Goal: Task Accomplishment & Management: Manage account settings

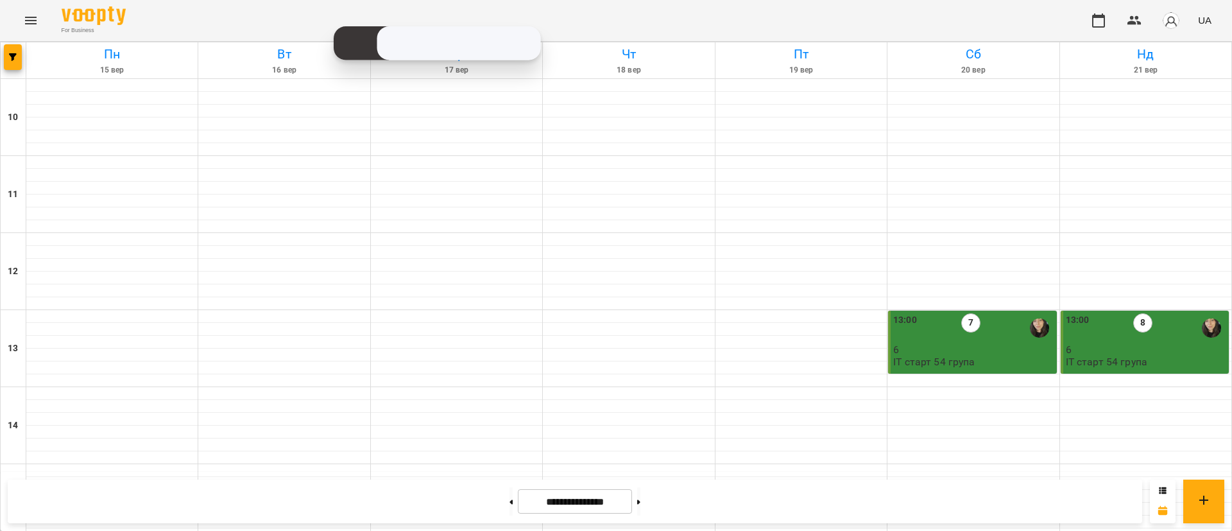
scroll to position [96, 0]
click at [10, 51] on button "button" at bounding box center [13, 57] width 18 height 26
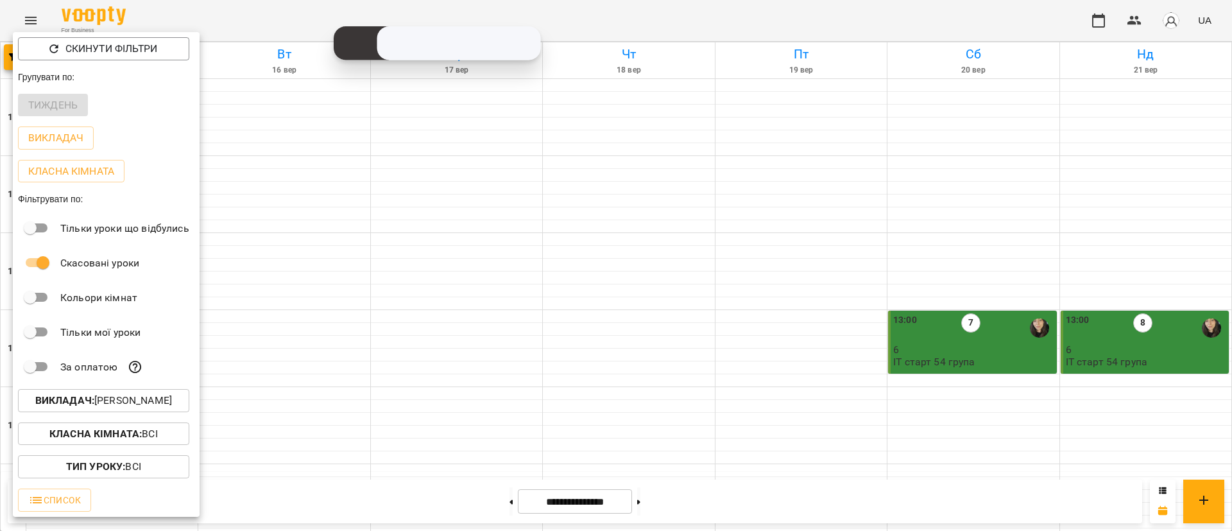
click at [114, 406] on p "Викладач : Анастасія Герус" at bounding box center [103, 400] width 137 height 15
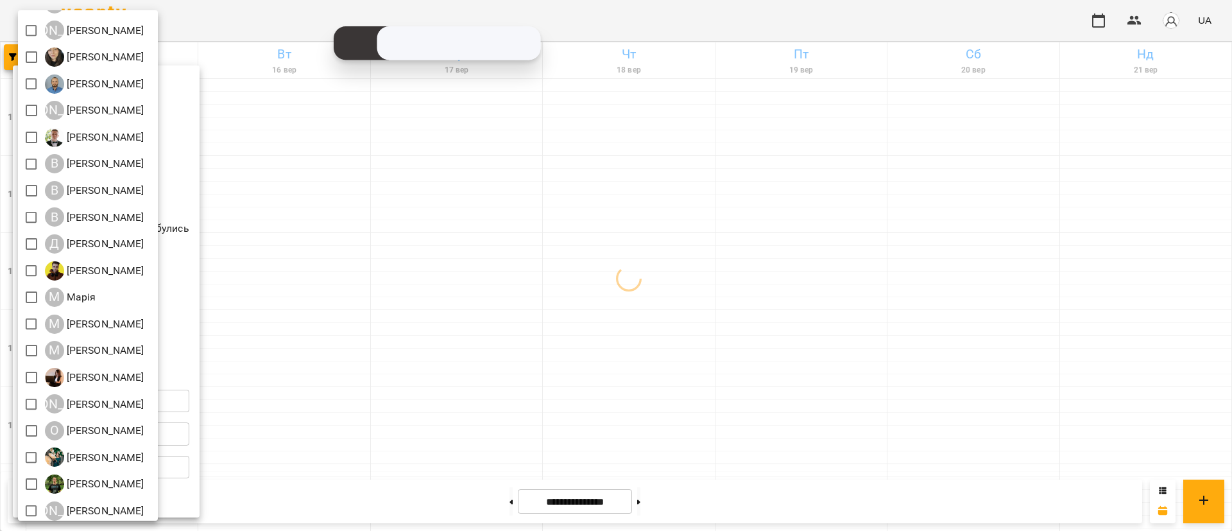
scroll to position [140, 0]
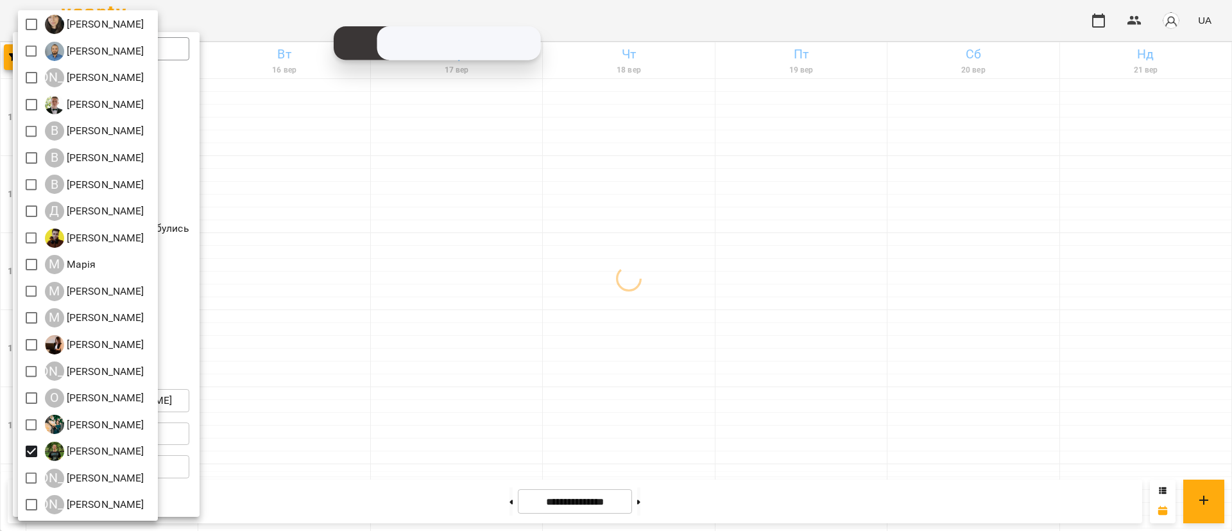
click at [343, 341] on div at bounding box center [616, 265] width 1232 height 531
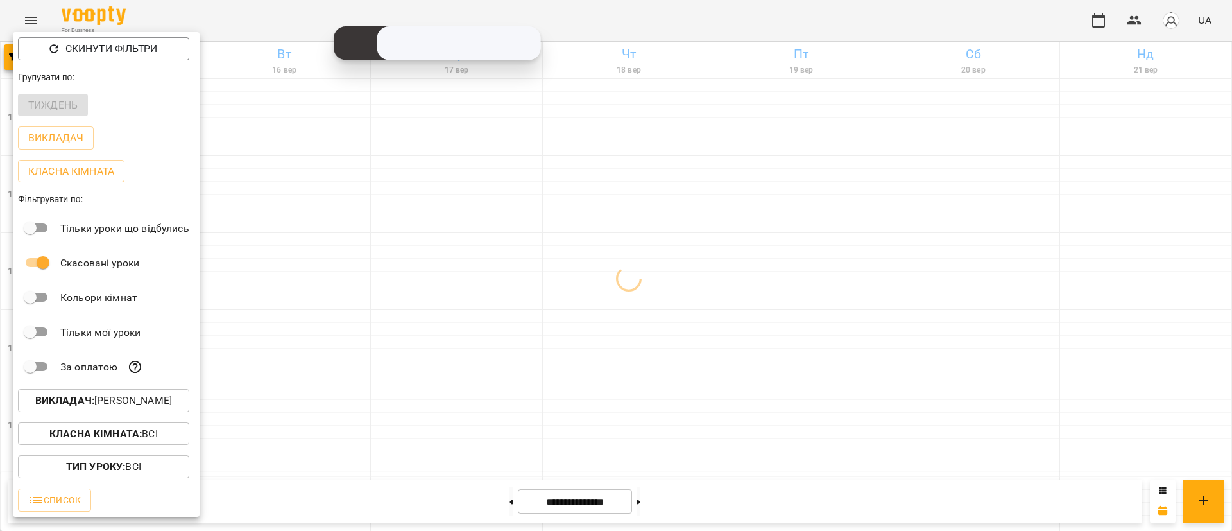
click at [343, 341] on div at bounding box center [616, 265] width 1232 height 531
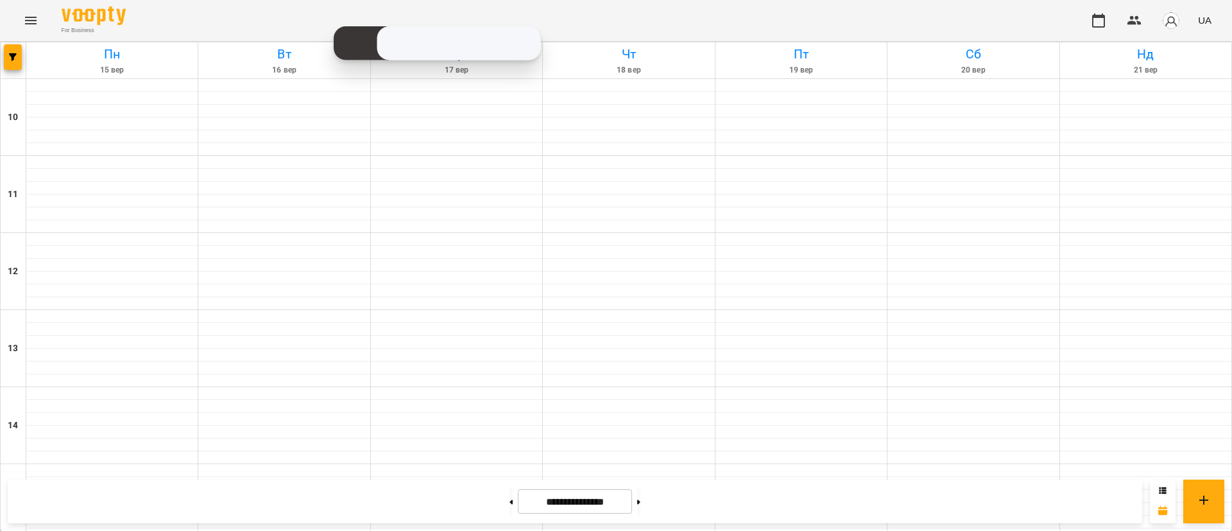
scroll to position [607, 0]
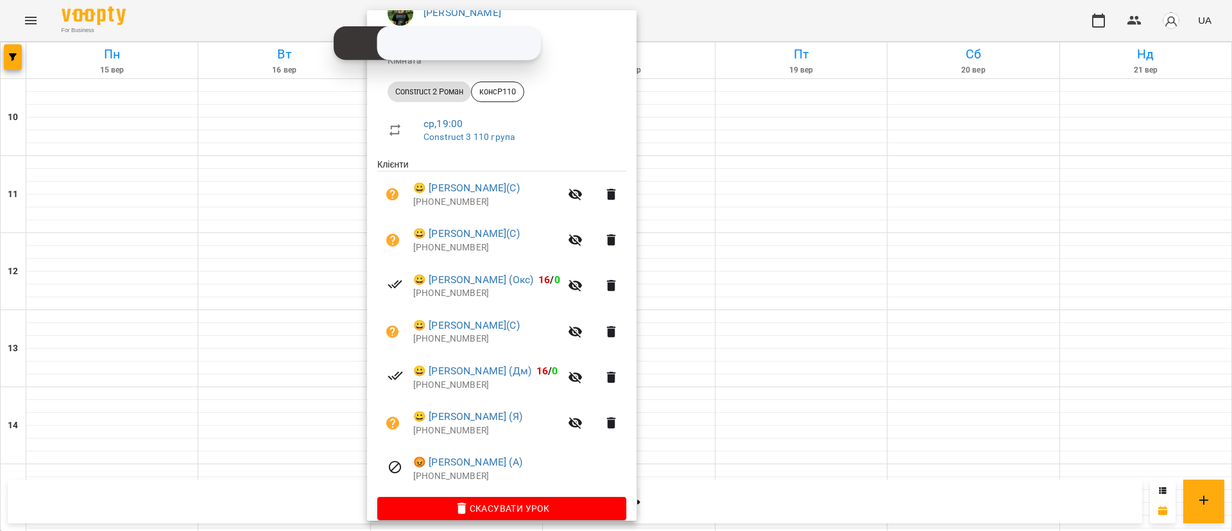
scroll to position [144, 0]
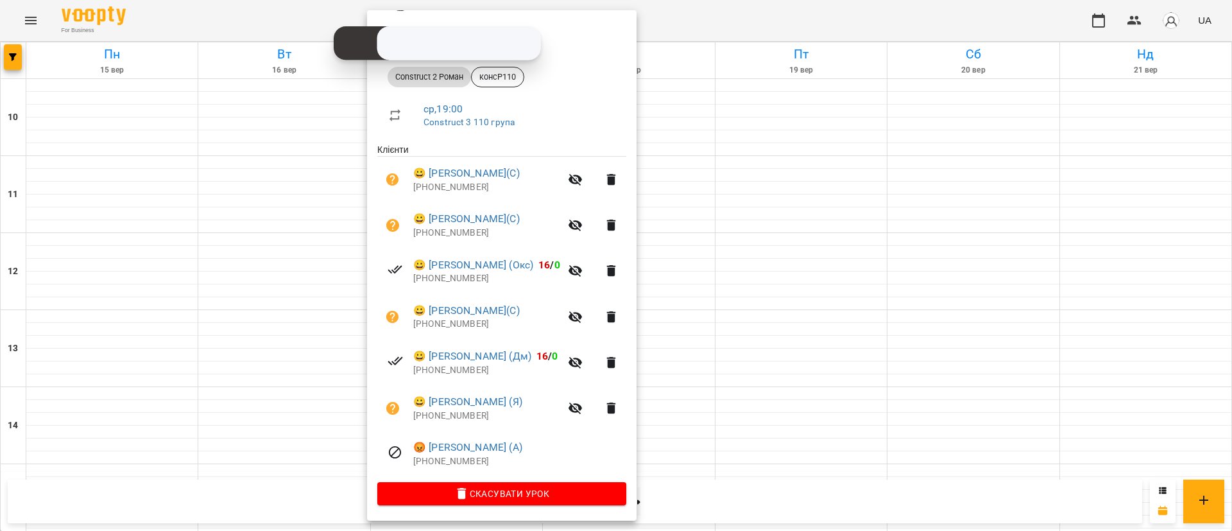
click at [367, 408] on div "Роман Ованенко - Construct 3 Роман Кімната Construct 2 Роман консР110 ср , 19:0…" at bounding box center [502, 243] width 270 height 556
click at [327, 398] on div at bounding box center [616, 265] width 1232 height 531
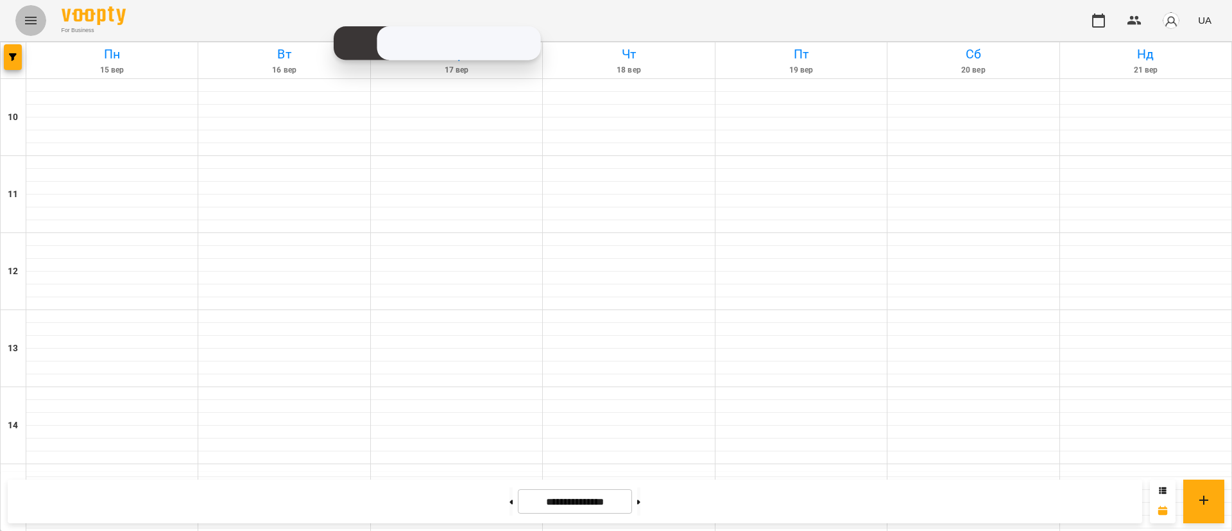
click at [37, 26] on icon "Menu" at bounding box center [30, 20] width 15 height 15
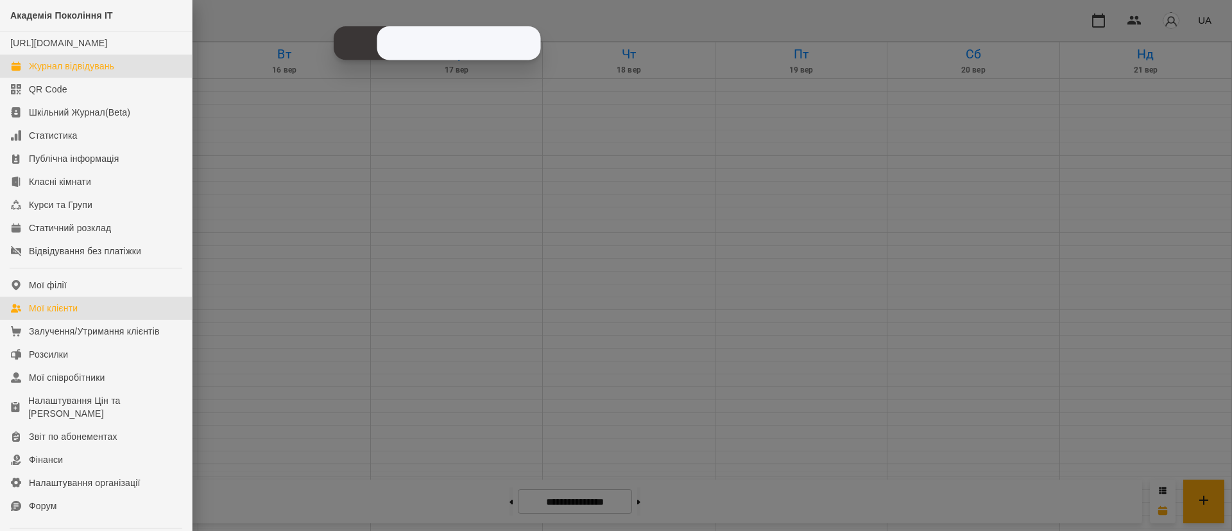
drag, startPoint x: 84, startPoint y: 323, endPoint x: 246, endPoint y: 205, distance: 199.8
click at [84, 320] on link "Мої клієнти" at bounding box center [96, 307] width 192 height 23
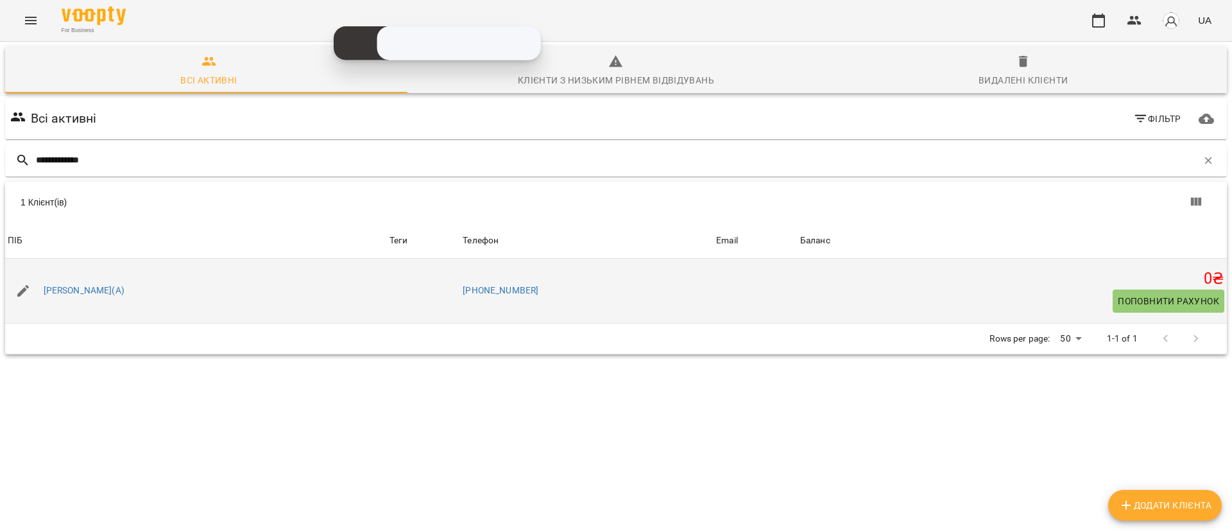
type input "**********"
click at [21, 293] on icon "button" at bounding box center [23, 291] width 12 height 12
select select "**"
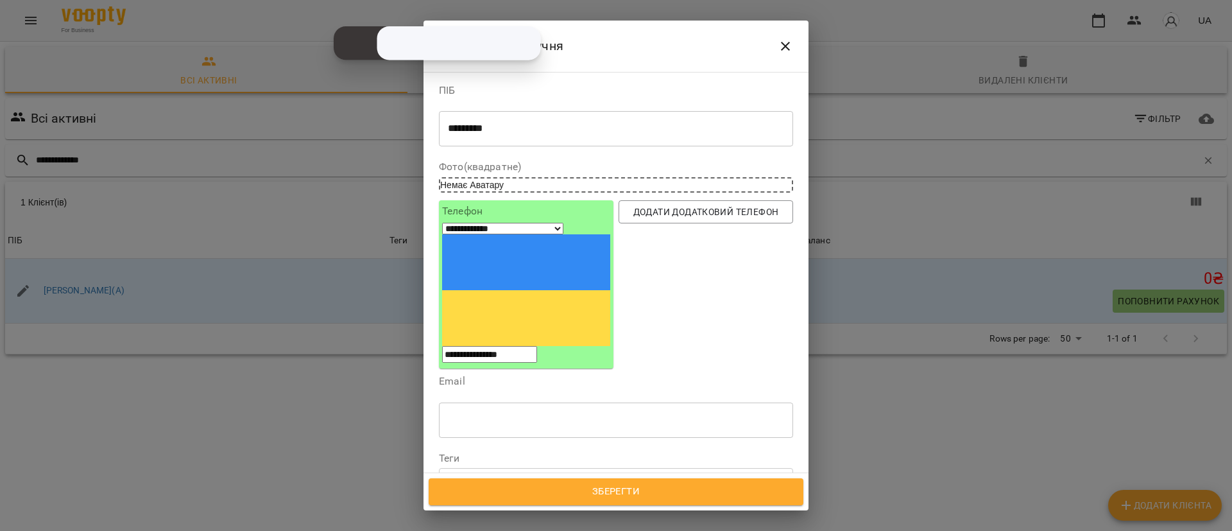
click at [549, 376] on div "Email ​" at bounding box center [616, 409] width 354 height 66
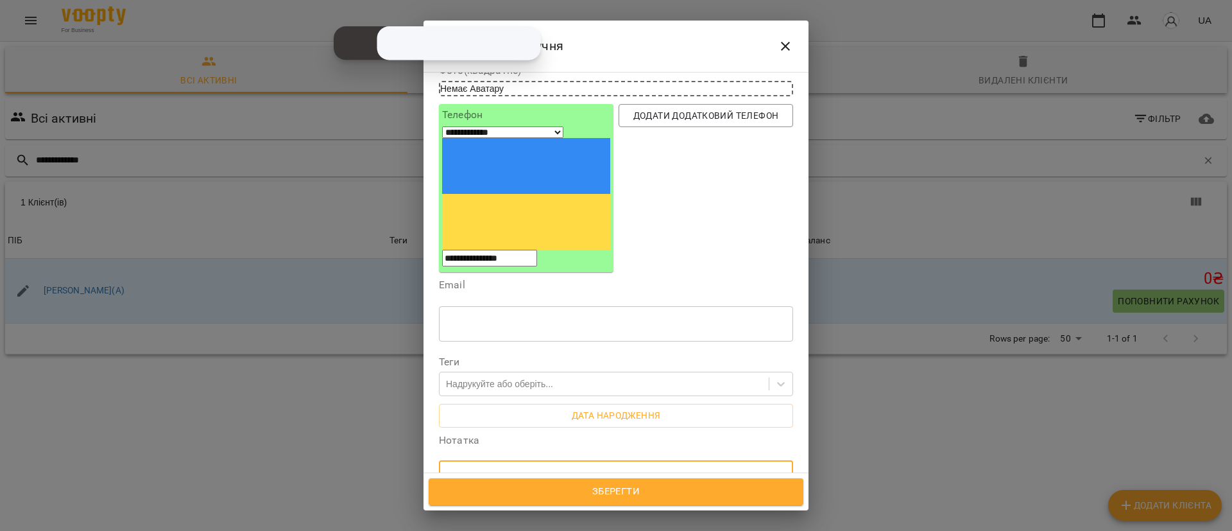
click at [488, 472] on textarea at bounding box center [616, 478] width 336 height 12
click at [482, 377] on div "Надрукуйте або оберіть..." at bounding box center [499, 383] width 107 height 13
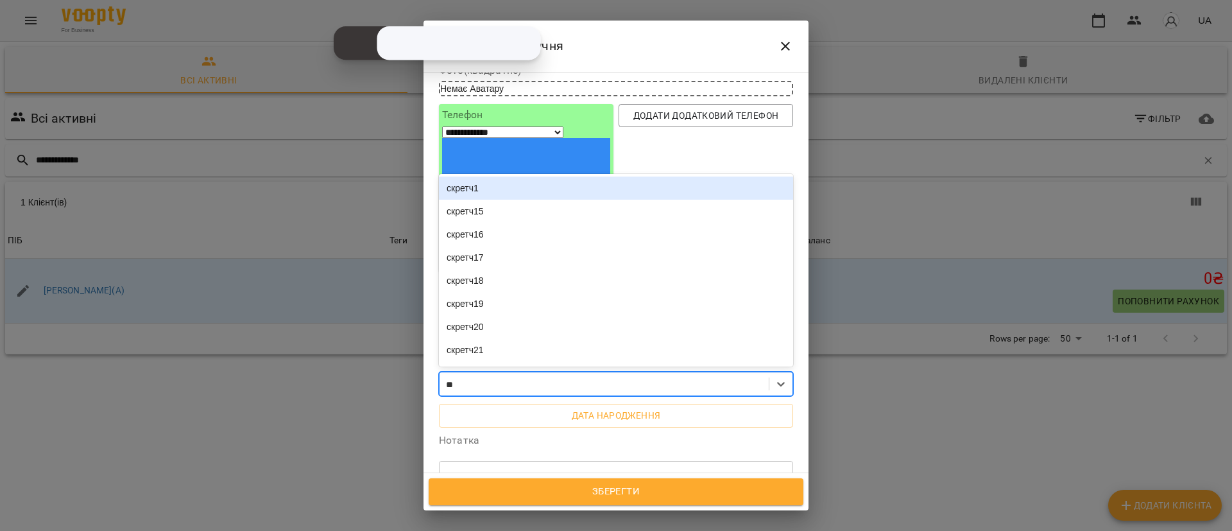
type input "***"
click at [512, 176] on div "скретч1" at bounding box center [616, 187] width 354 height 23
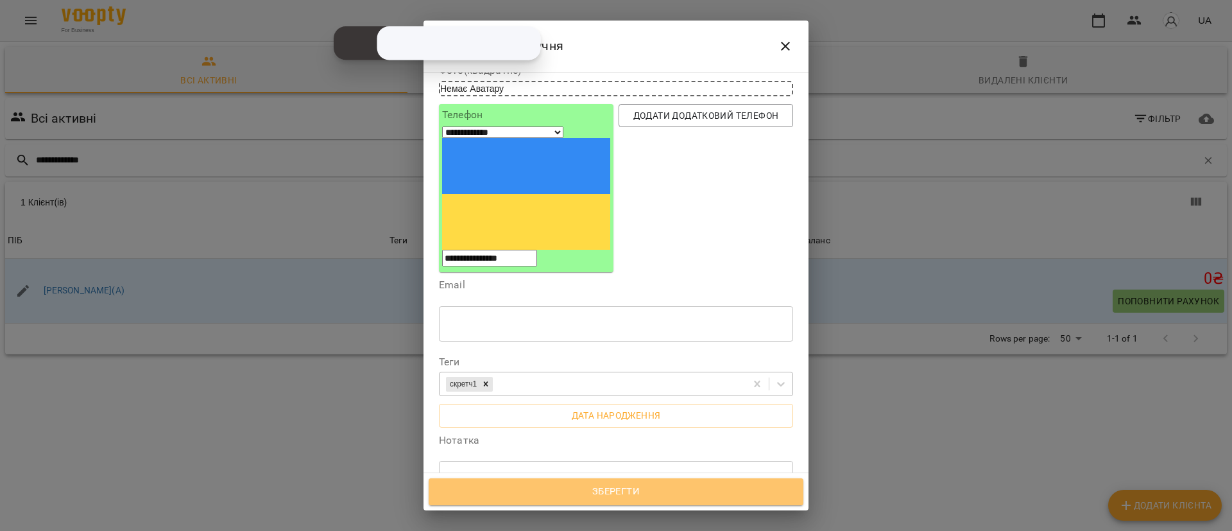
click at [522, 488] on span "Зберегти" at bounding box center [616, 491] width 347 height 17
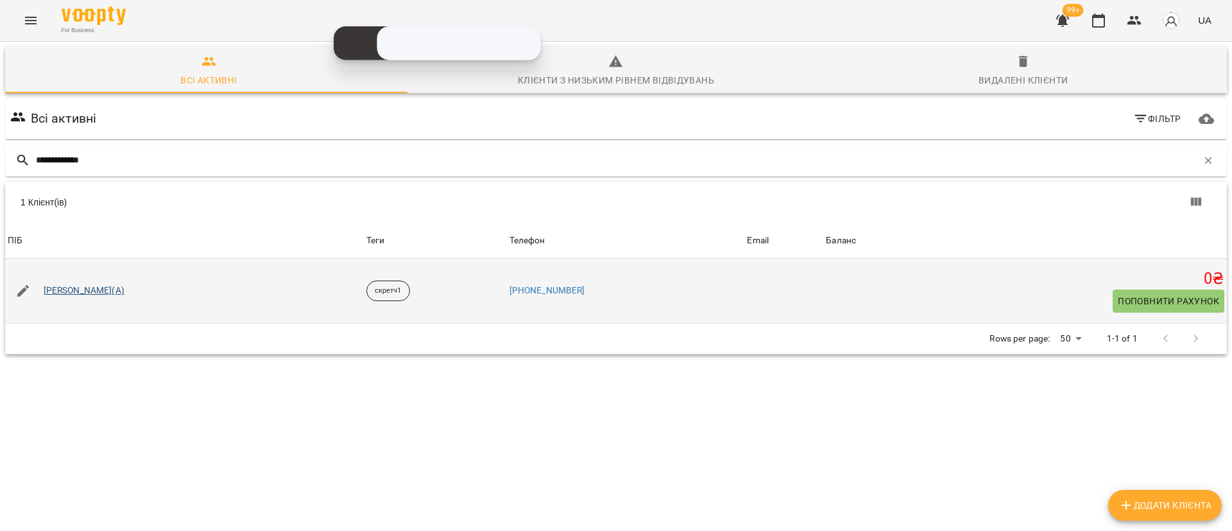
type input "**********"
click at [54, 286] on link "[PERSON_NAME](А)" at bounding box center [84, 290] width 81 height 13
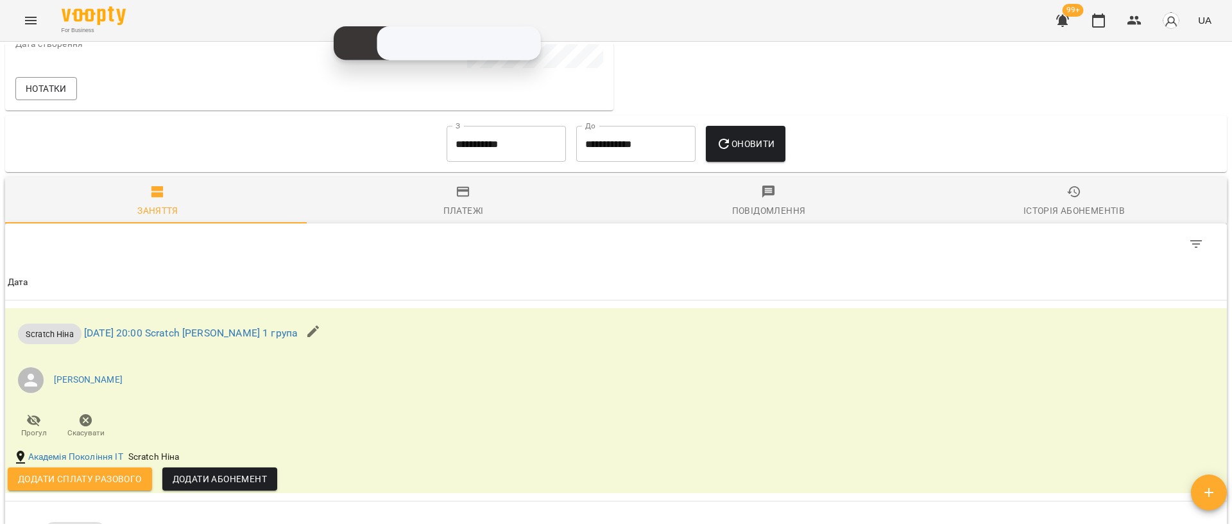
scroll to position [578, 0]
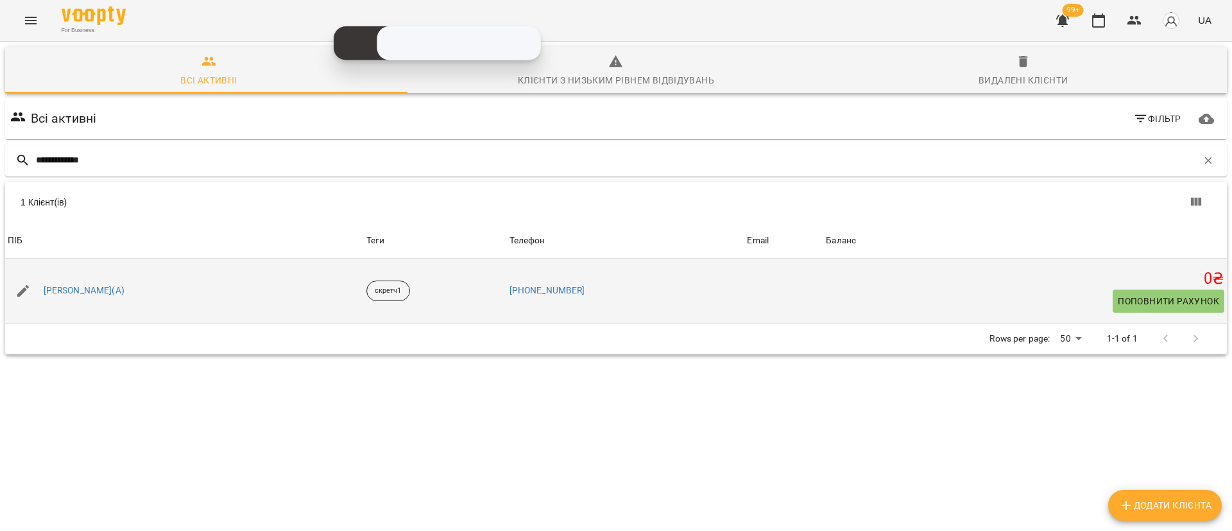
type input "**********"
click at [26, 293] on icon "button" at bounding box center [22, 290] width 15 height 15
select select "**"
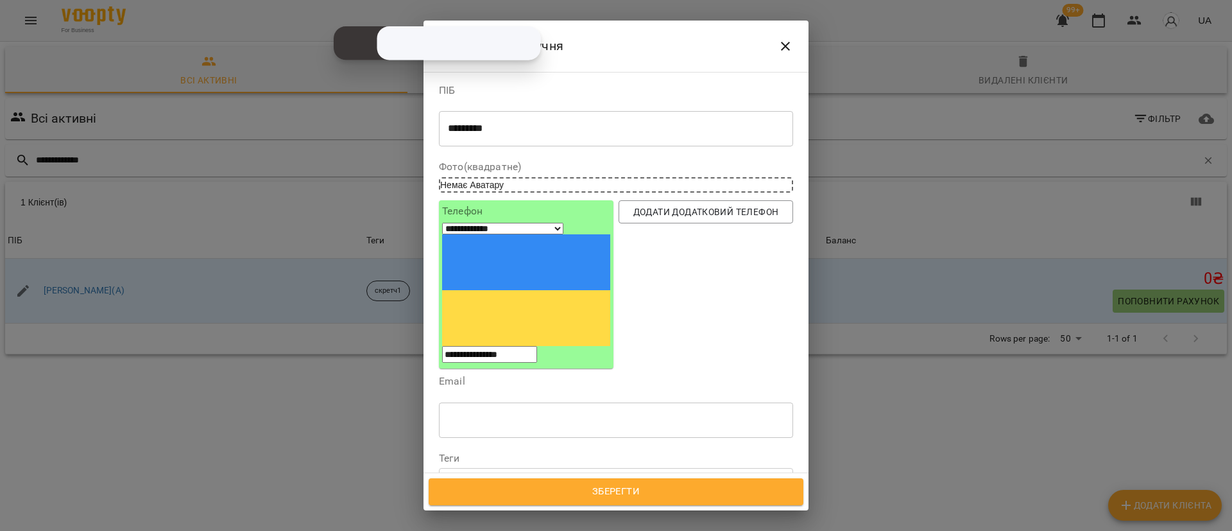
scroll to position [96, 0]
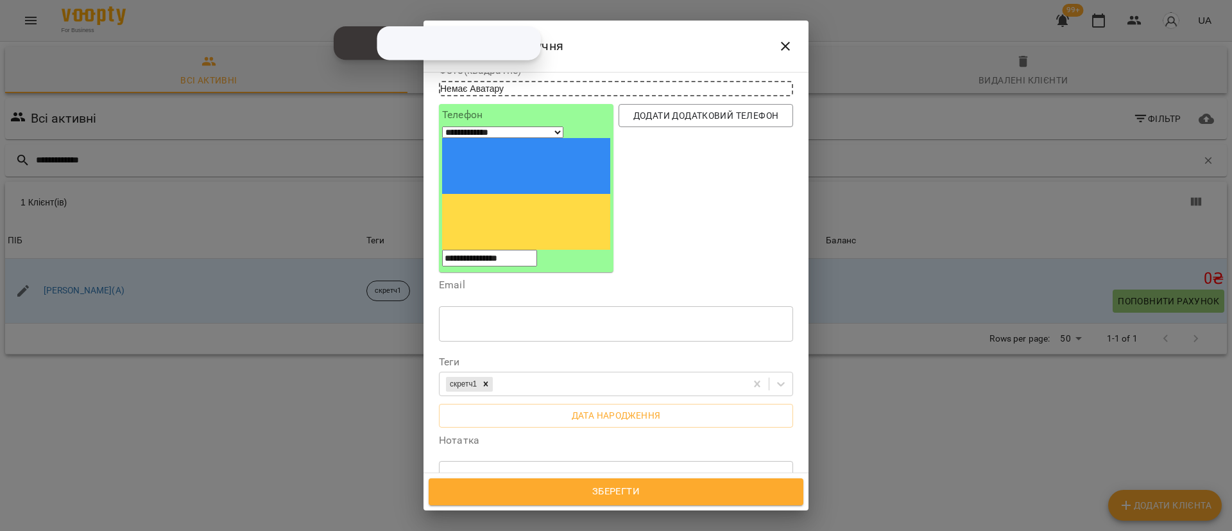
click at [475, 526] on span "Усі філії" at bounding box center [477, 533] width 37 height 15
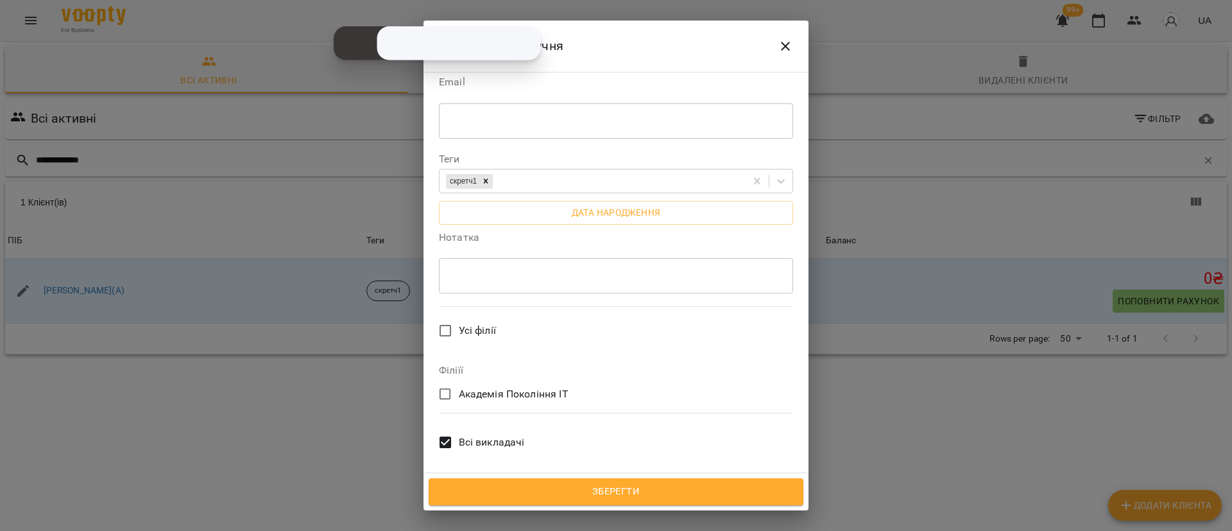
scroll to position [304, 0]
click at [465, 430] on span "Всі викладачі" at bounding box center [492, 437] width 66 height 15
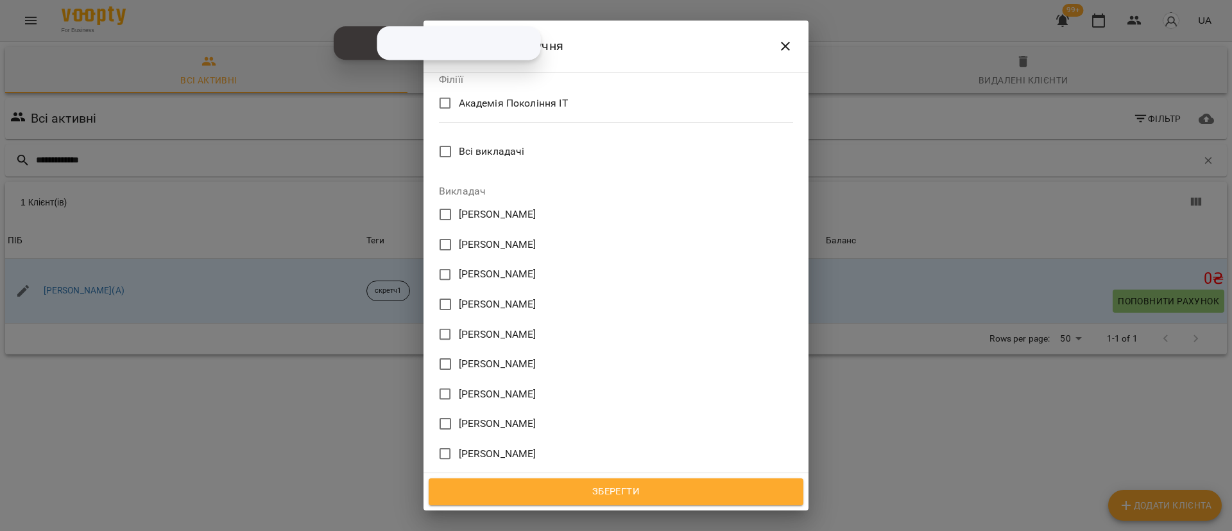
scroll to position [785, 0]
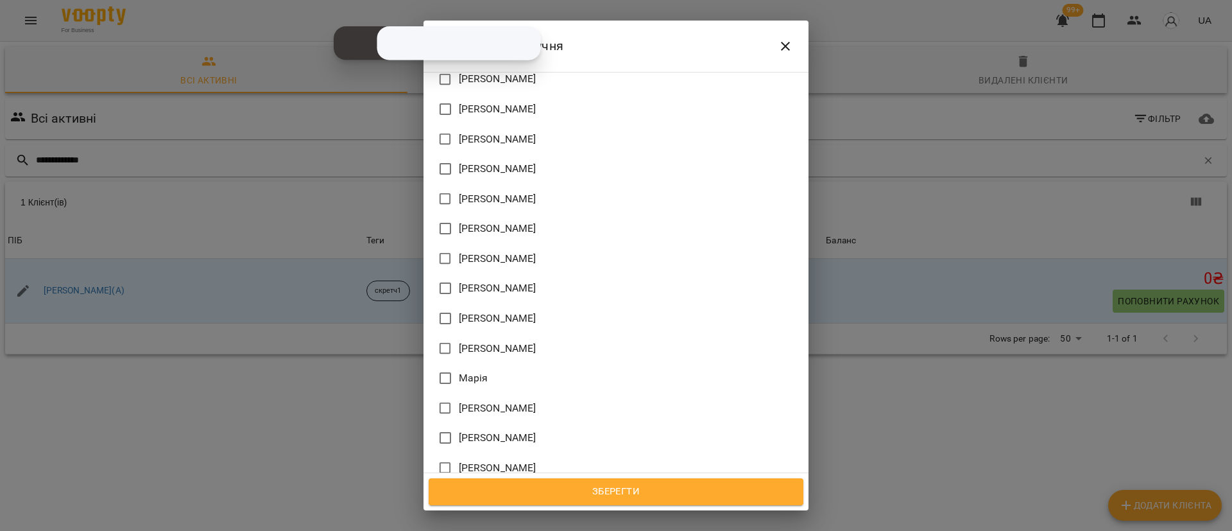
click at [592, 508] on div "Зберегти" at bounding box center [616, 491] width 385 height 37
click at [579, 505] on div "Зберегти" at bounding box center [616, 491] width 385 height 37
click at [576, 488] on span "Зберегти" at bounding box center [616, 491] width 347 height 17
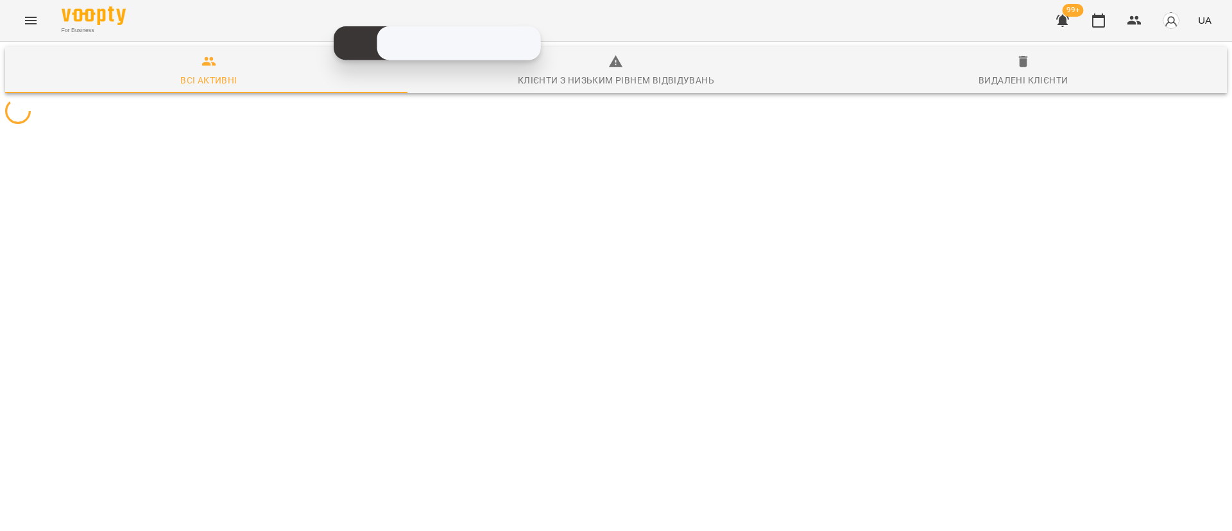
click at [27, 20] on icon "Menu" at bounding box center [31, 21] width 12 height 8
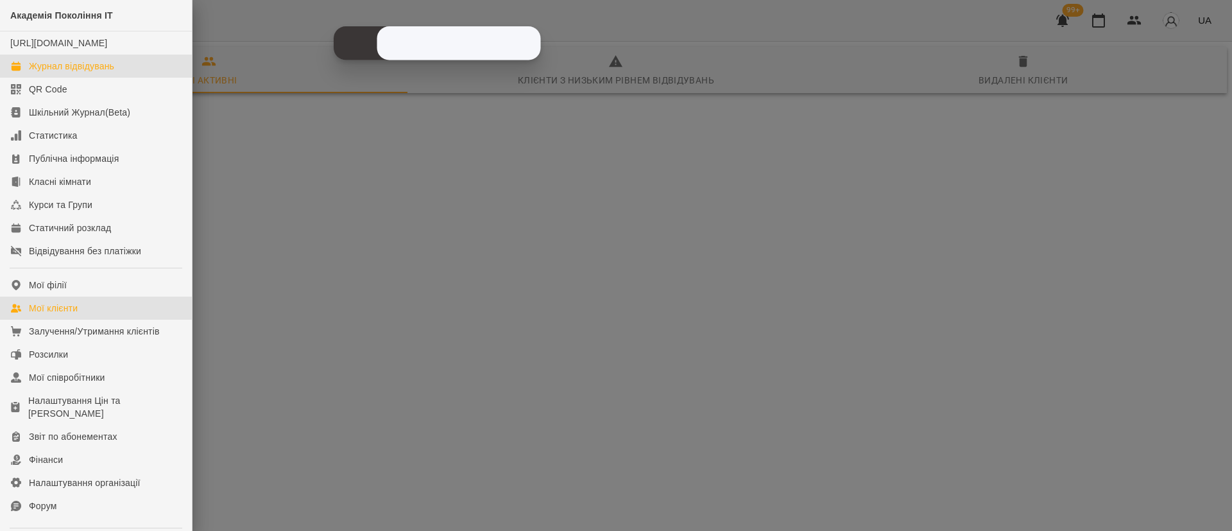
click at [53, 73] on div "Журнал відвідувань" at bounding box center [71, 66] width 85 height 13
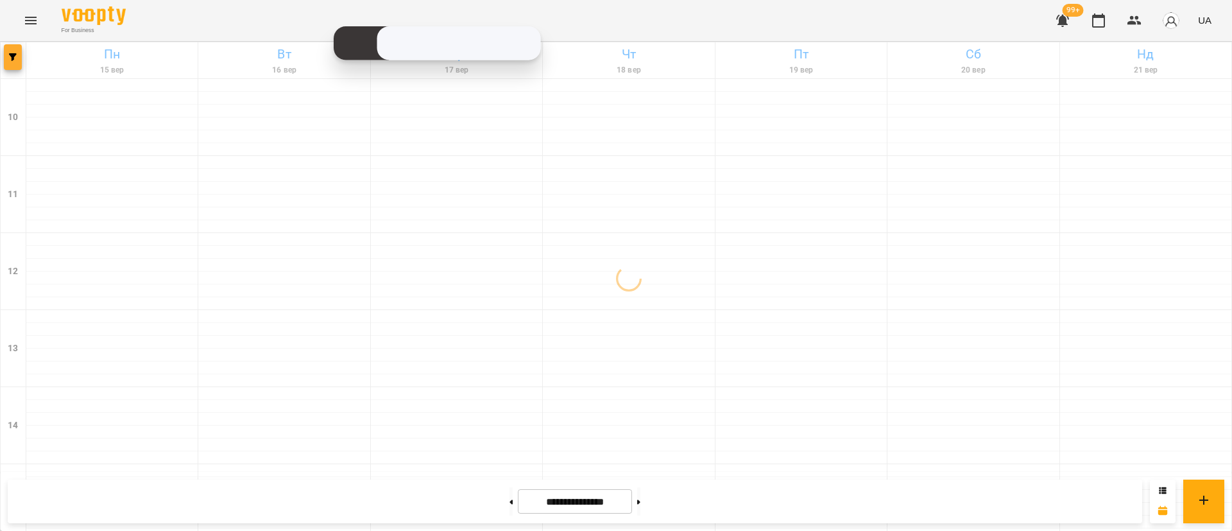
click at [13, 67] on button "button" at bounding box center [13, 57] width 18 height 26
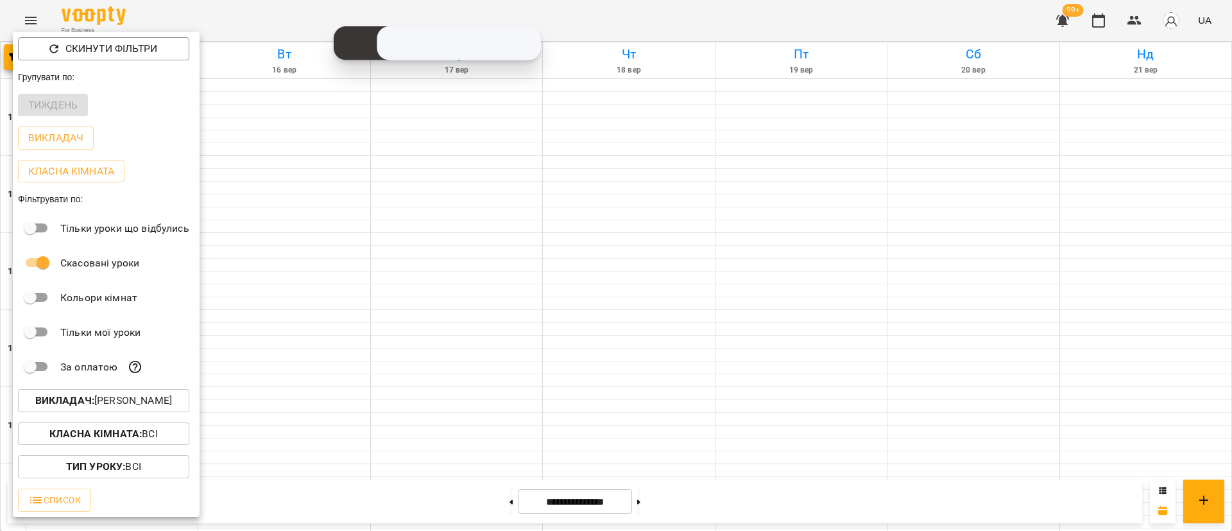
click at [110, 404] on p "Викладач : [PERSON_NAME]" at bounding box center [103, 400] width 137 height 15
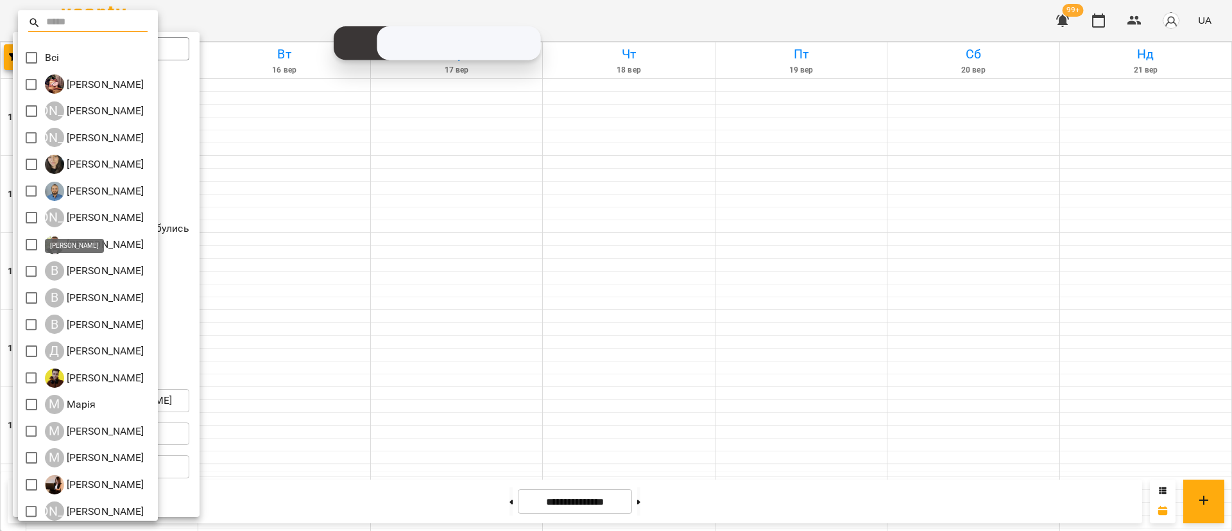
scroll to position [96, 0]
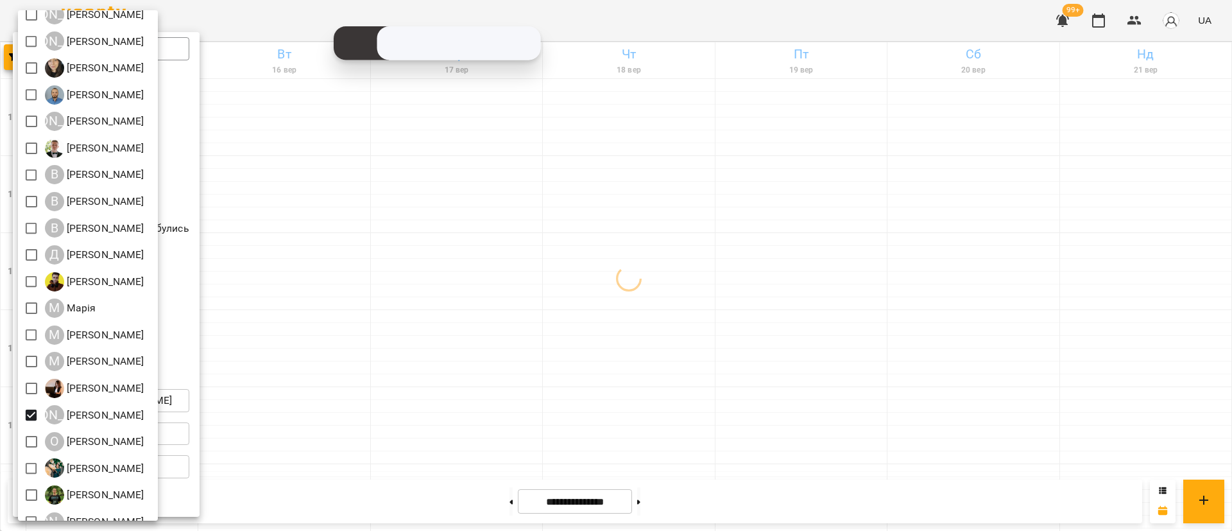
drag, startPoint x: 474, startPoint y: 394, endPoint x: 481, endPoint y: 394, distance: 7.1
click at [481, 394] on div at bounding box center [616, 265] width 1232 height 531
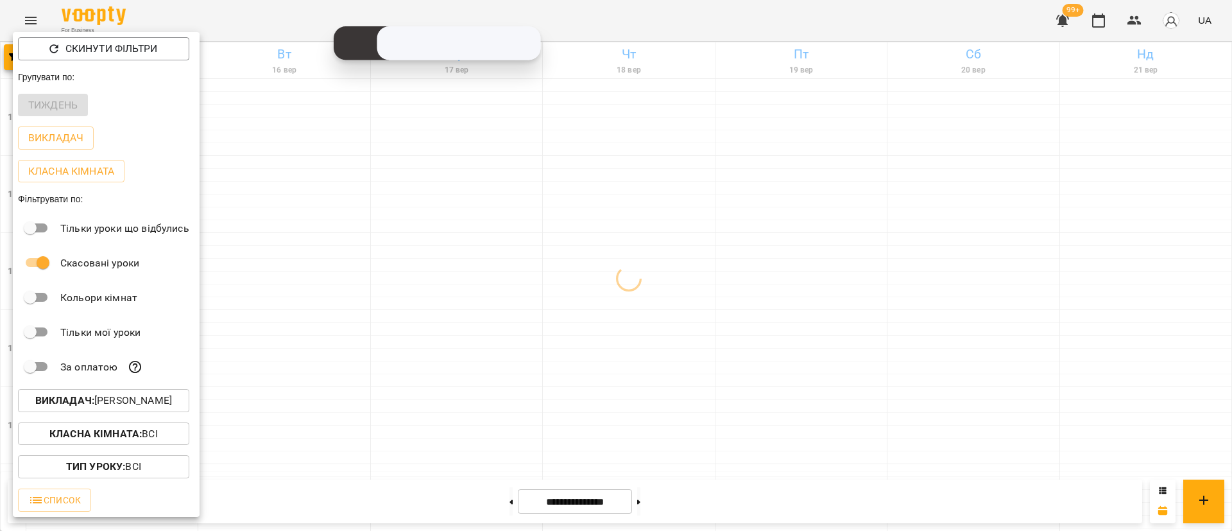
click at [481, 394] on div at bounding box center [616, 265] width 1232 height 531
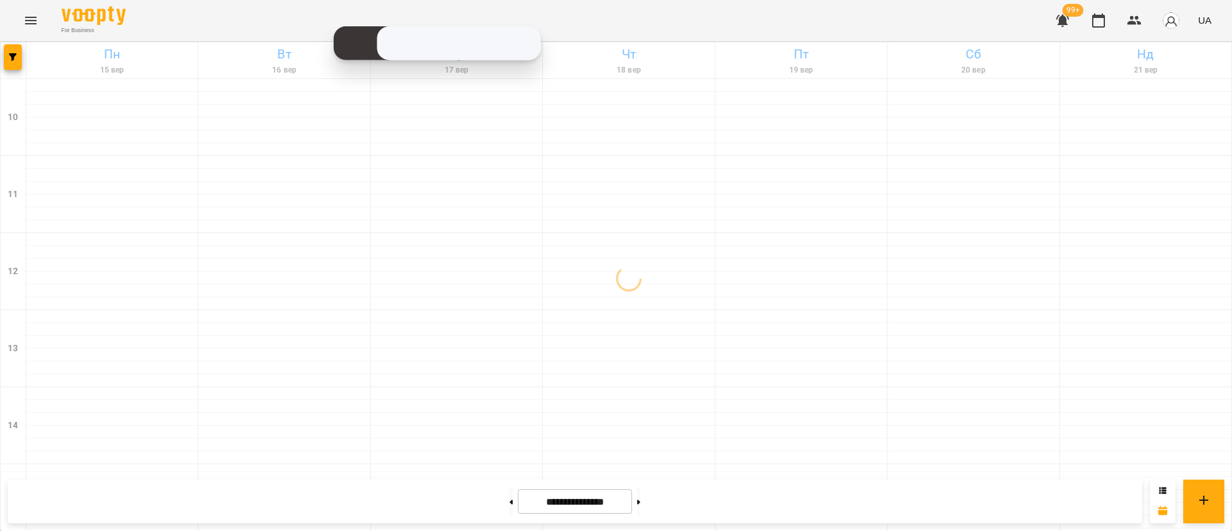
scroll to position [289, 0]
click at [640, 488] on button at bounding box center [638, 501] width 3 height 28
type input "**********"
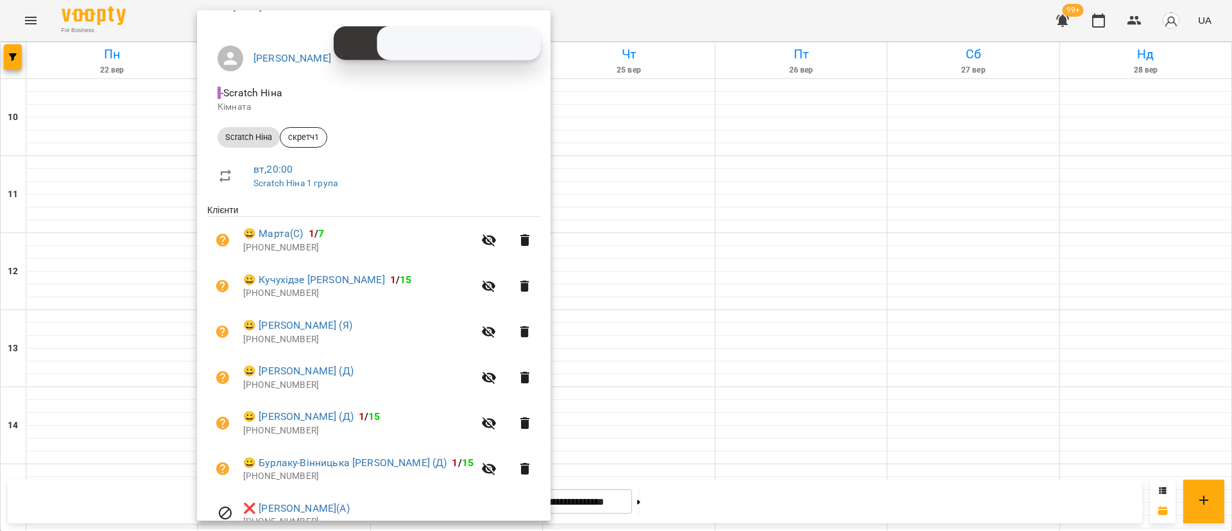
scroll to position [144, 0]
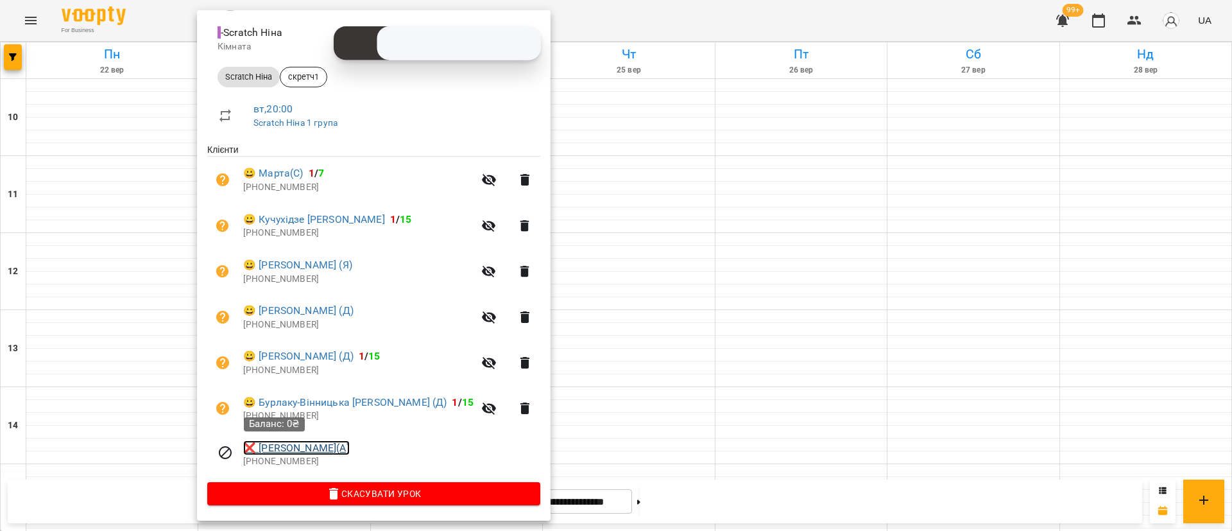
click at [248, 448] on link "❌ [PERSON_NAME](А)" at bounding box center [296, 447] width 107 height 15
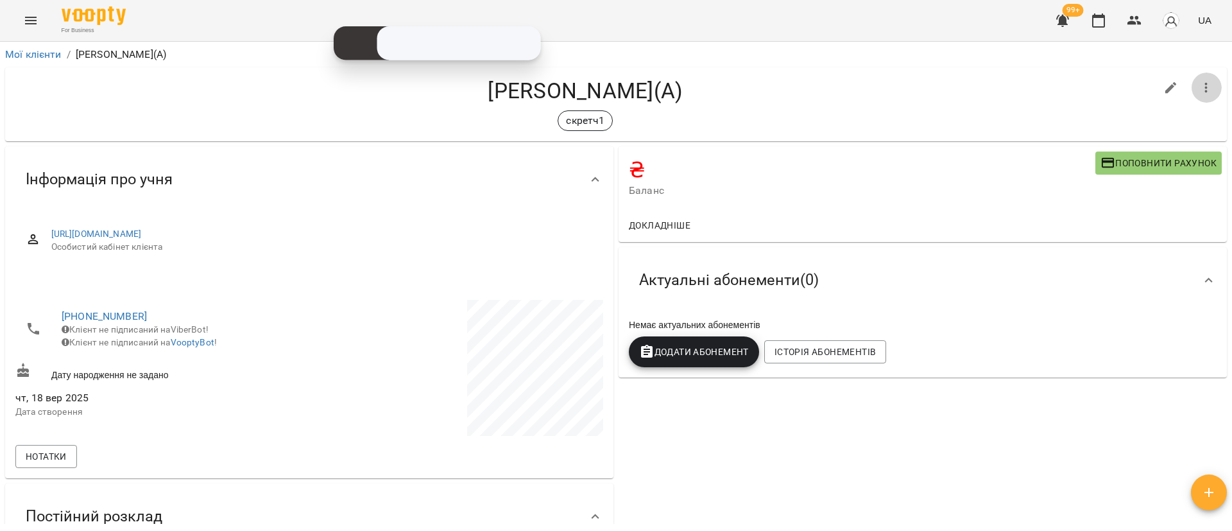
click at [1199, 80] on icon "button" at bounding box center [1206, 87] width 15 height 15
